Goal: Check status: Check status

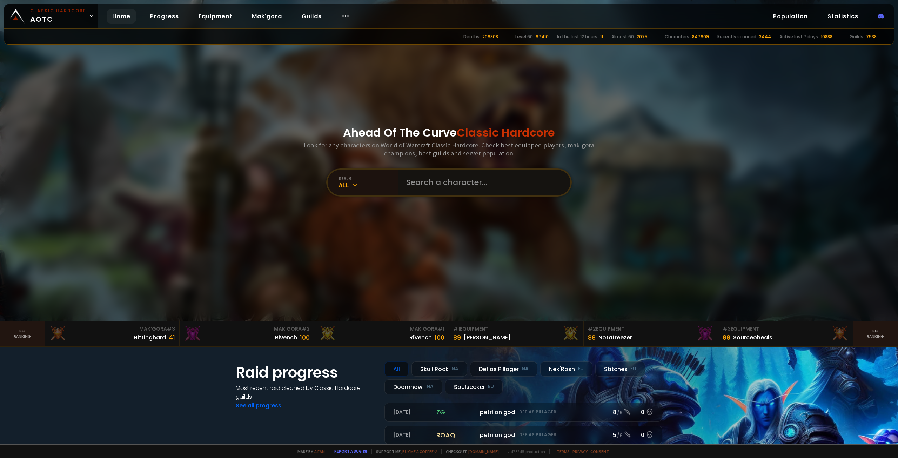
click at [451, 185] on input "text" at bounding box center [482, 182] width 160 height 25
click at [487, 181] on input "text" at bounding box center [482, 182] width 160 height 25
click at [487, 182] on input "text" at bounding box center [482, 182] width 160 height 25
type input "Layercake"
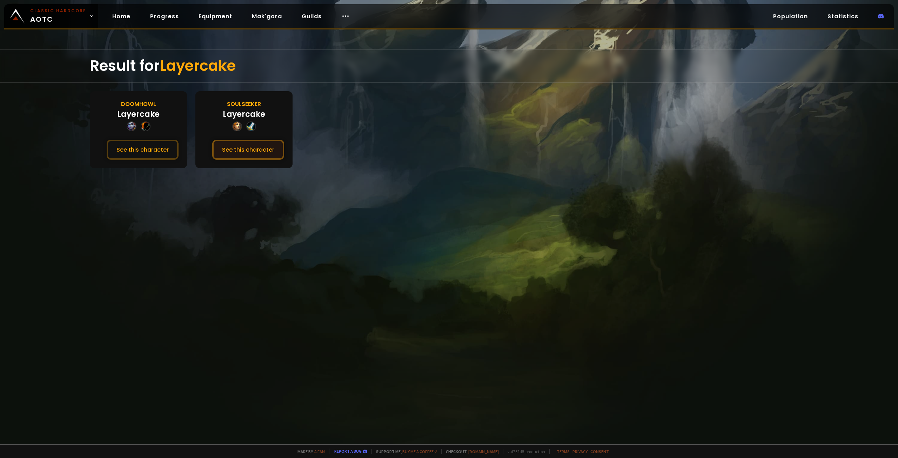
click at [254, 148] on button "See this character" at bounding box center [248, 150] width 72 height 20
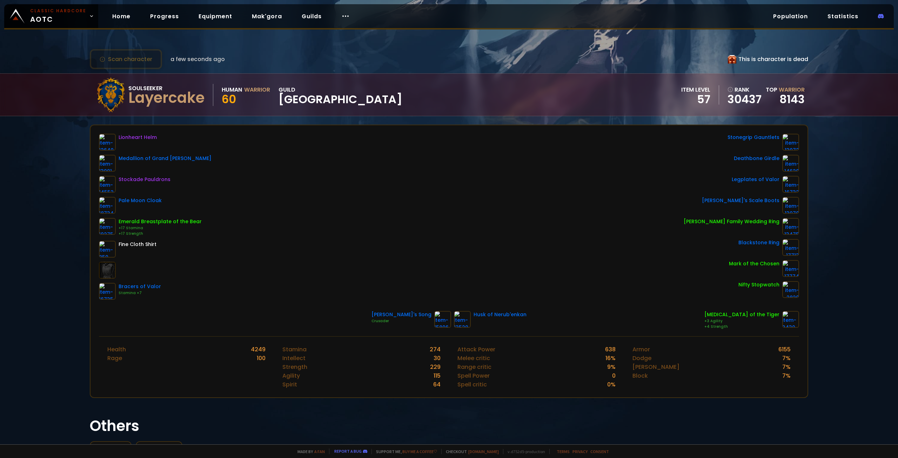
click at [840, 229] on div "Scan character a few seconds ago This is character is dead Soulseeker Layercake…" at bounding box center [449, 222] width 898 height 444
